Goal: Information Seeking & Learning: Learn about a topic

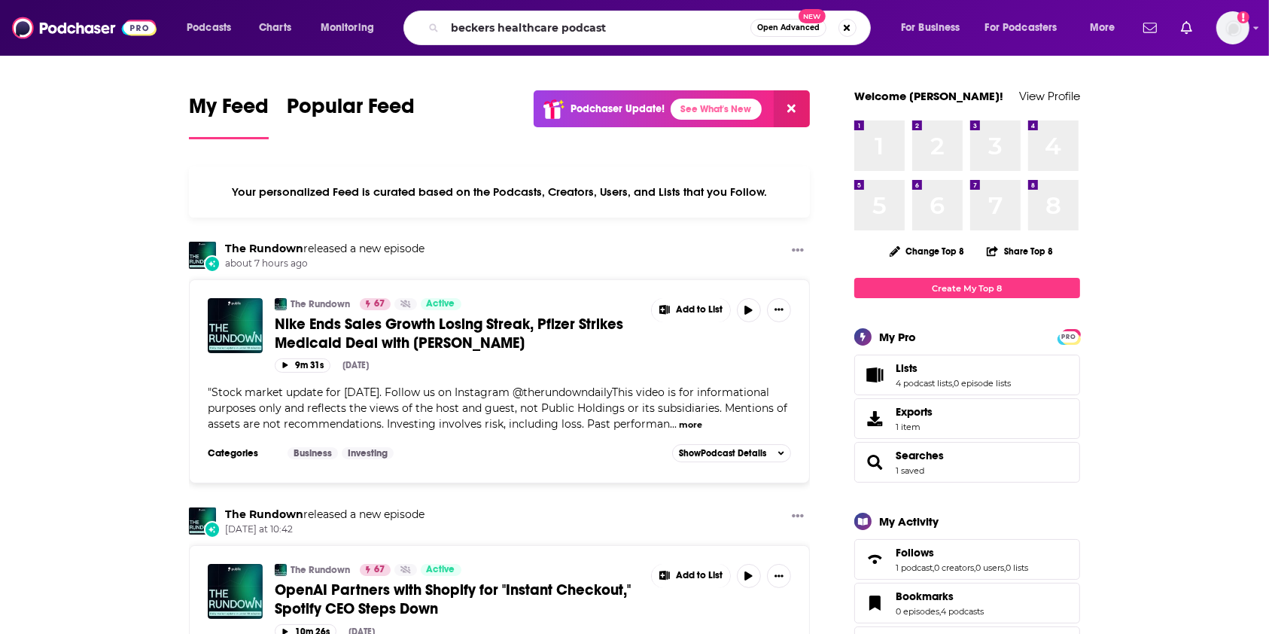
type input "beckers healthcare podcast"
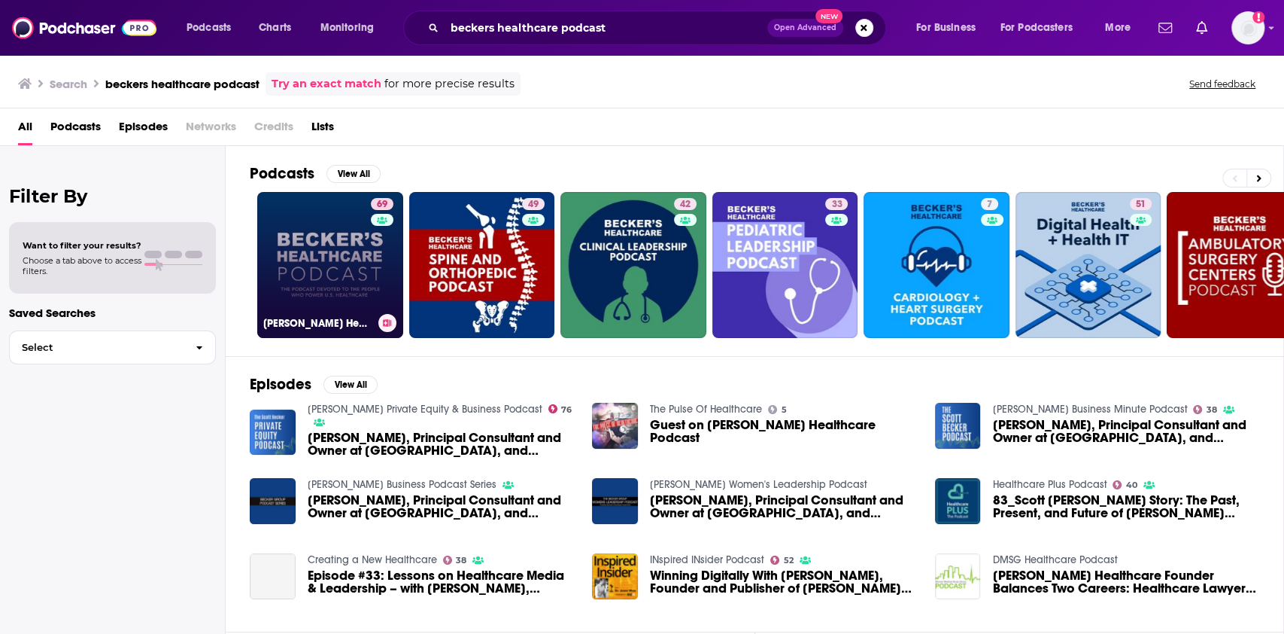
click at [345, 261] on link "69 [PERSON_NAME] Healthcare Podcast" at bounding box center [330, 265] width 146 height 146
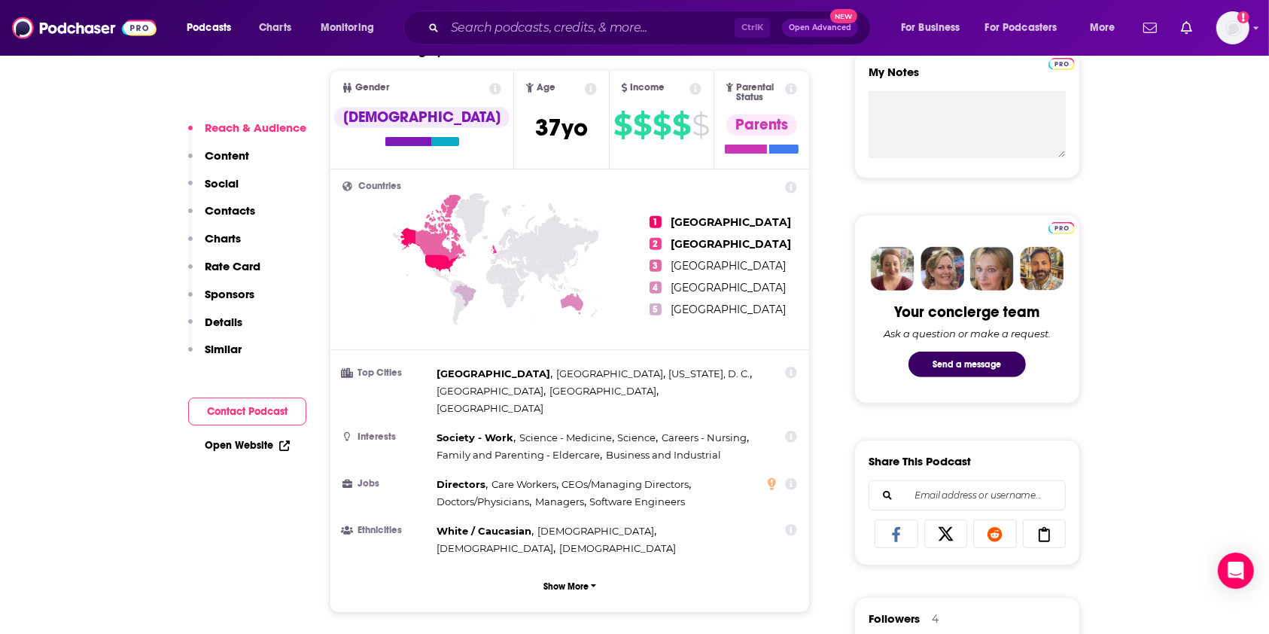
scroll to position [647, 0]
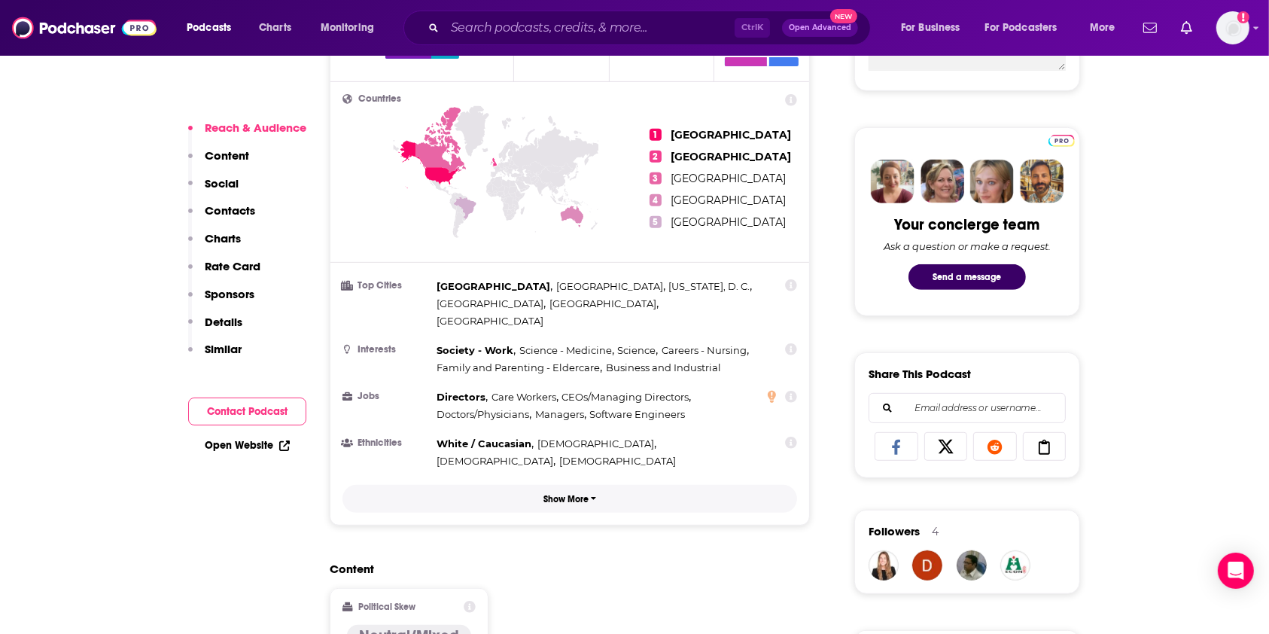
click at [565, 494] on p "Show More" at bounding box center [565, 499] width 45 height 11
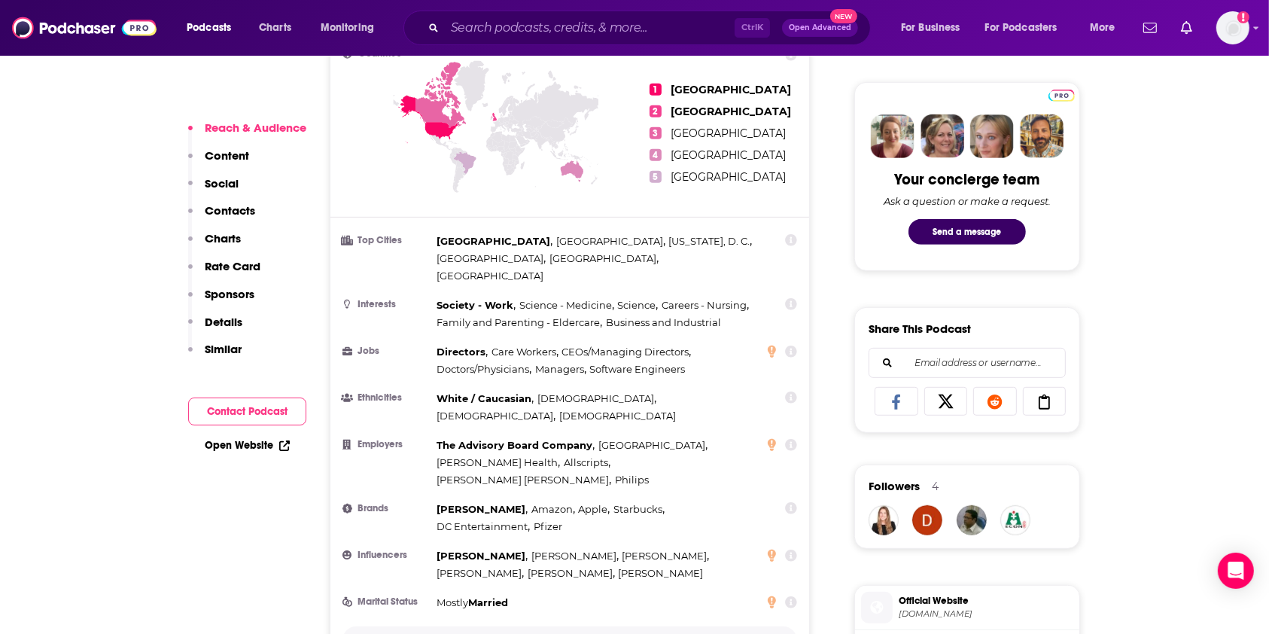
scroll to position [702, 0]
